Goal: Find specific page/section: Find specific page/section

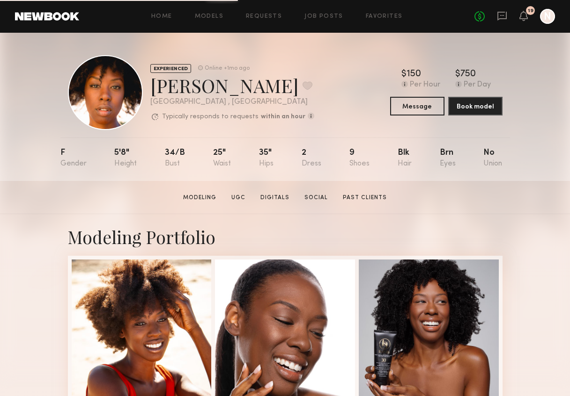
click at [267, 11] on div "Home Models Requests Job Posts Favorites Sign Out No fees up to $5,000 19 N" at bounding box center [316, 16] width 475 height 15
click at [266, 17] on link "Requests" at bounding box center [264, 17] width 36 height 6
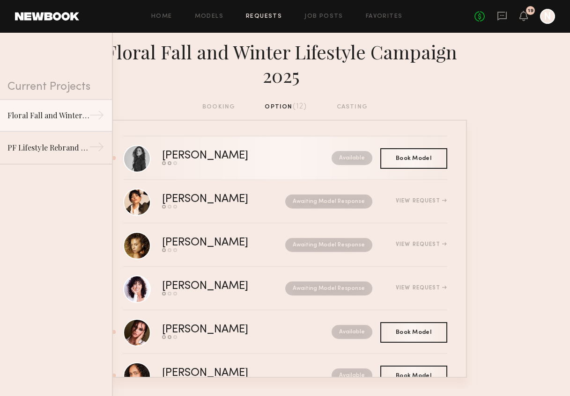
click at [186, 154] on div "[PERSON_NAME]" at bounding box center [226, 156] width 128 height 11
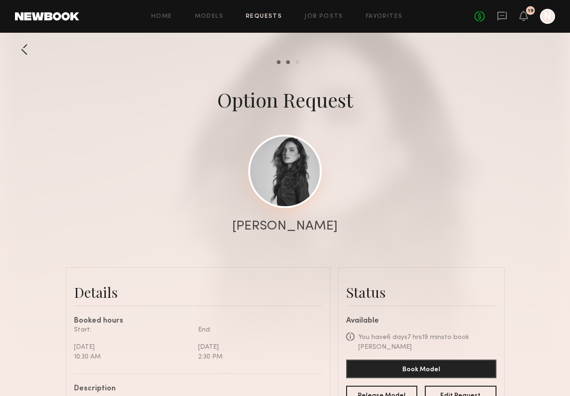
click at [285, 173] on link at bounding box center [284, 171] width 73 height 73
